Goal: Transaction & Acquisition: Purchase product/service

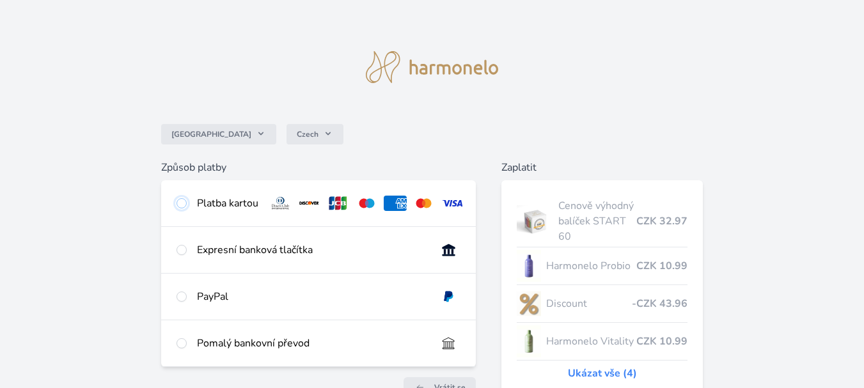
click at [182, 203] on input "radio" at bounding box center [181, 203] width 10 height 10
radio input "true"
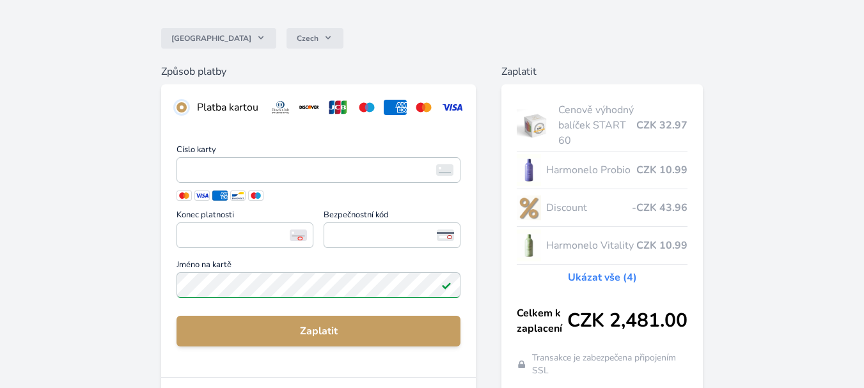
scroll to position [98, 0]
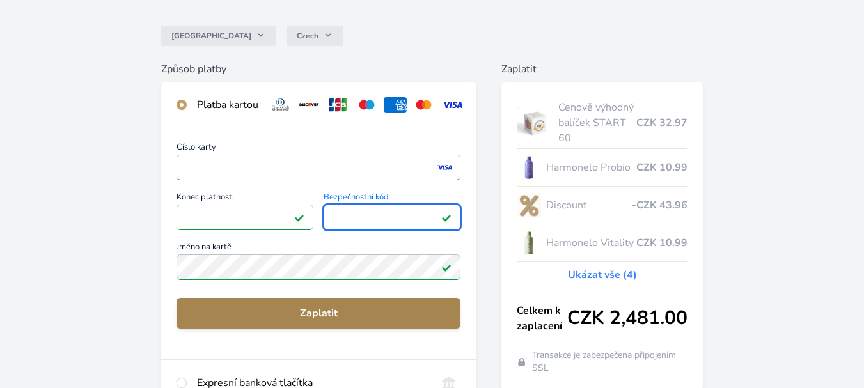
click at [315, 321] on span "Zaplatit" at bounding box center [318, 313] width 263 height 15
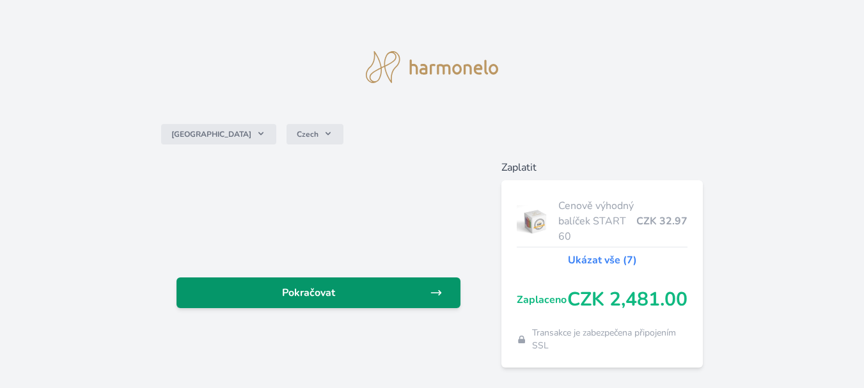
click at [300, 293] on span "Pokračovat" at bounding box center [308, 292] width 243 height 15
